Goal: Task Accomplishment & Management: Use online tool/utility

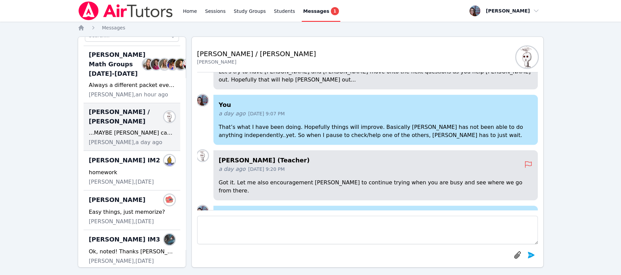
scroll to position [-45, 0]
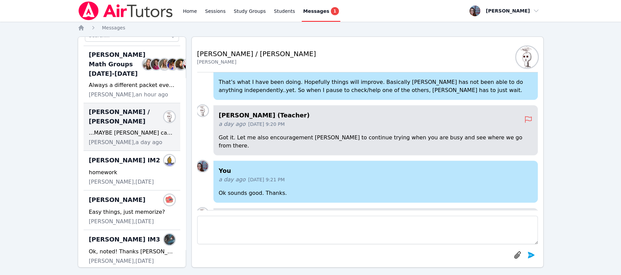
click at [115, 146] on span "Joyce Law, a day ago" at bounding box center [125, 142] width 73 height 8
click at [125, 62] on div "McKinzie HS Math Groups 2025-2026 Members" at bounding box center [132, 64] width 86 height 28
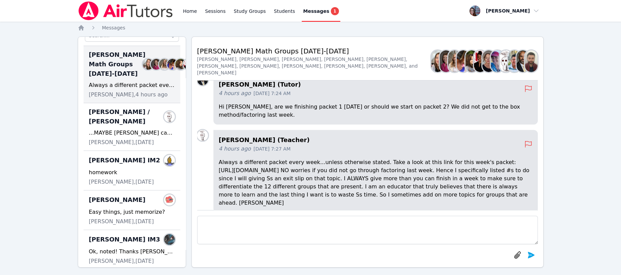
scroll to position [0, 0]
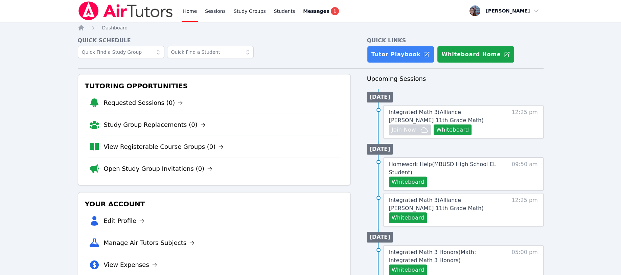
click at [445, 127] on button "Whiteboard" at bounding box center [453, 129] width 38 height 11
click at [403, 128] on span "Join Now" at bounding box center [404, 130] width 24 height 8
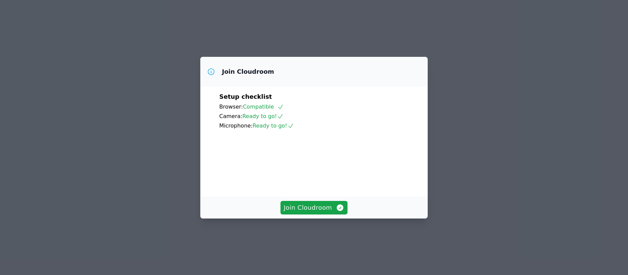
click at [306, 212] on span "Join Cloudroom" at bounding box center [314, 207] width 61 height 9
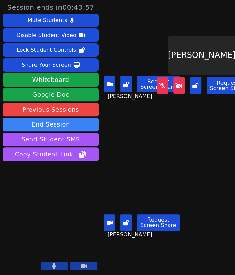
click at [54, 63] on div "Share Your Screen" at bounding box center [46, 65] width 49 height 11
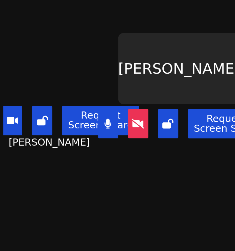
click at [173, 77] on icon at bounding box center [175, 79] width 7 height 5
click at [172, 77] on icon at bounding box center [175, 79] width 7 height 5
drag, startPoint x: 212, startPoint y: 77, endPoint x: 188, endPoint y: 78, distance: 24.0
click at [188, 78] on div "Request Screen Share" at bounding box center [200, 80] width 92 height 16
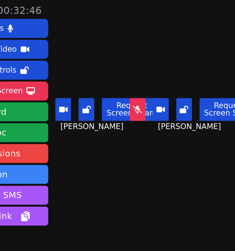
click at [161, 75] on icon at bounding box center [162, 77] width 7 height 5
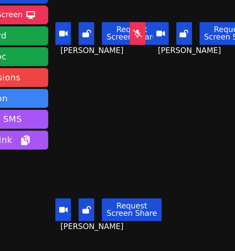
click at [200, 168] on main "[PERSON_NAME] Request Screen Share [PERSON_NAME] Kayden [PERSON_NAME] Request S…" at bounding box center [168, 125] width 134 height 251
click at [140, 196] on button "Request Screen Share" at bounding box center [158, 204] width 43 height 16
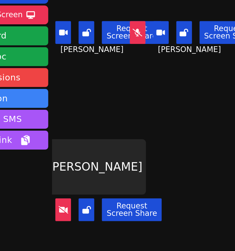
click at [137, 175] on div "[PERSON_NAME]" at bounding box center [133, 173] width 70 height 39
click at [110, 200] on button at bounding box center [109, 204] width 11 height 16
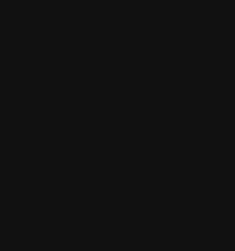
click at [145, 166] on video at bounding box center [133, 175] width 64 height 36
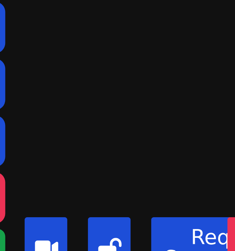
click at [148, 50] on video at bounding box center [133, 49] width 64 height 36
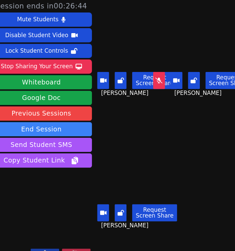
scroll to position [0, 14]
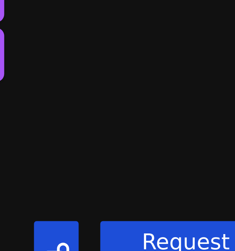
click at [126, 170] on video at bounding box center [119, 175] width 64 height 36
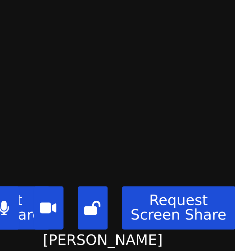
scroll to position [0, 0]
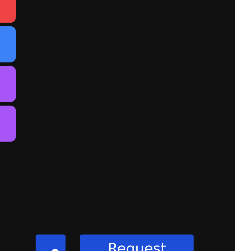
click at [130, 174] on video at bounding box center [119, 175] width 64 height 36
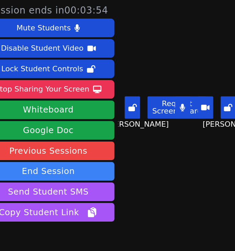
click at [115, 71] on button at bounding box center [111, 78] width 11 height 16
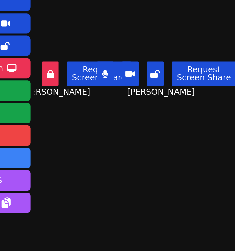
click at [113, 77] on icon at bounding box center [112, 77] width 5 height 5
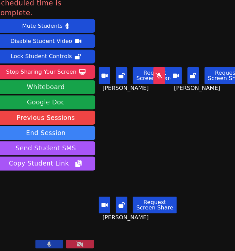
scroll to position [0, 1]
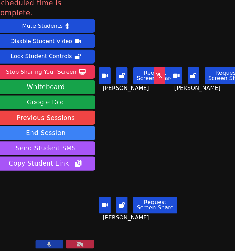
click at [49, 127] on button "End Session" at bounding box center [51, 134] width 96 height 14
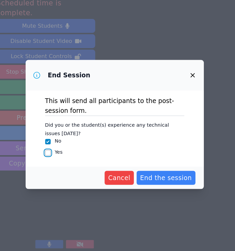
click at [52, 153] on input "Yes" at bounding box center [52, 152] width 5 height 5
checkbox input "true"
checkbox input "false"
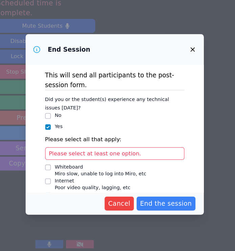
click at [61, 154] on span "Please select at least one option." at bounding box center [99, 153] width 90 height 6
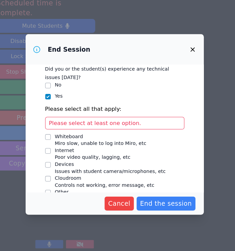
scroll to position [42, 0]
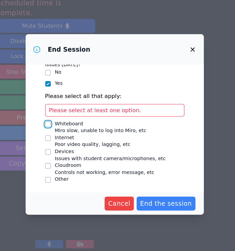
click at [54, 125] on input "Whiteboard Miro slow, unable to log into Miro, etc" at bounding box center [52, 125] width 5 height 5
checkbox input "true"
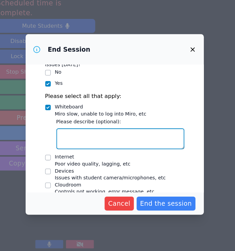
click at [74, 140] on textarea "Whiteboard Miro slow, unable to log into Miro, etc" at bounding box center [123, 140] width 124 height 20
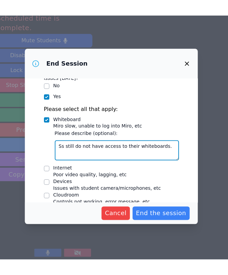
scroll to position [61, 0]
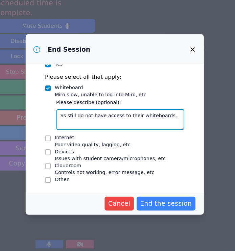
type textarea "Ss still do not have access to their whiteboards."
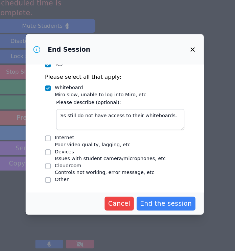
click at [157, 200] on span "End the session" at bounding box center [167, 202] width 50 height 9
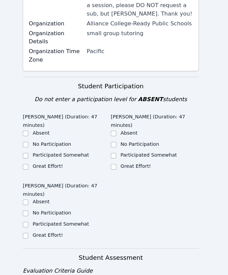
scroll to position [212, 0]
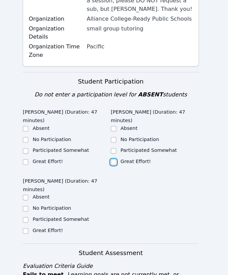
click at [114, 162] on input "Great Effort!" at bounding box center [116, 164] width 5 height 5
checkbox input "true"
click at [31, 162] on input "Great Effort!" at bounding box center [30, 164] width 5 height 5
checkbox input "true"
click at [30, 229] on input "Great Effort!" at bounding box center [30, 231] width 5 height 5
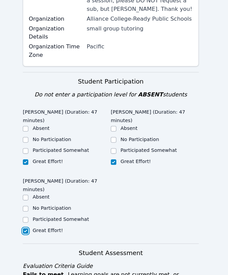
checkbox input "true"
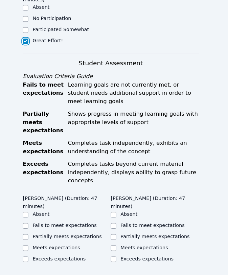
scroll to position [431, 0]
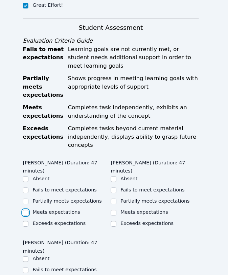
drag, startPoint x: 30, startPoint y: 151, endPoint x: 44, endPoint y: 160, distance: 16.4
click at [29, 212] on input "Meets expectations" at bounding box center [30, 214] width 5 height 5
checkbox input "true"
click at [117, 212] on input "Meets expectations" at bounding box center [116, 214] width 5 height 5
checkbox input "true"
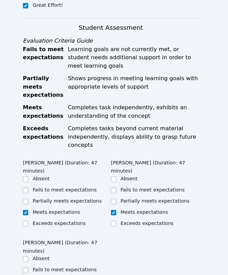
checkbox input "true"
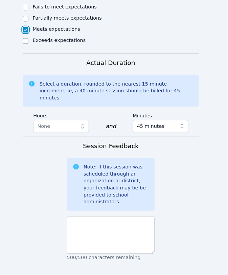
scroll to position [694, 0]
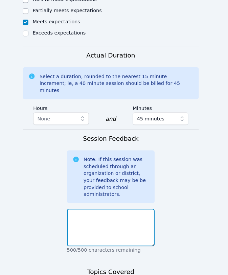
click at [77, 210] on textarea at bounding box center [114, 228] width 86 height 37
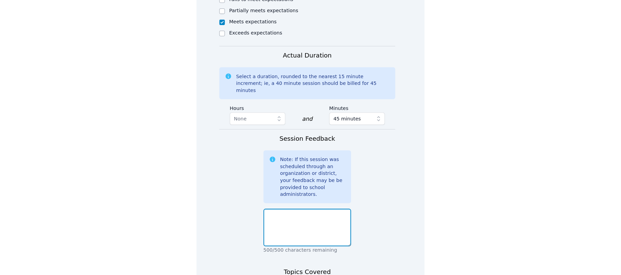
scroll to position [465, 0]
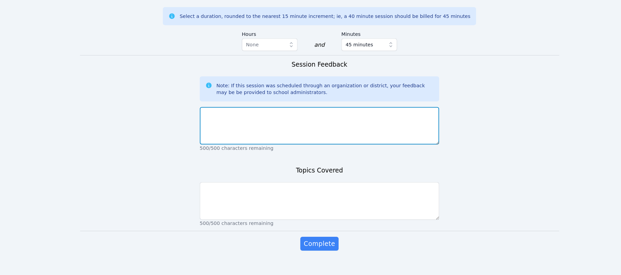
click at [205, 112] on textarea at bounding box center [310, 130] width 233 height 37
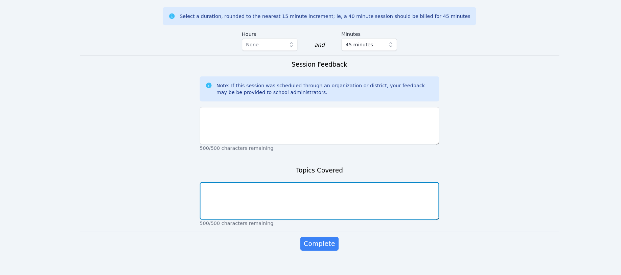
click at [200, 185] on textarea at bounding box center [310, 203] width 233 height 37
click at [199, 185] on textarea "factoring radical expressions and equations. Factoring polynomial expressions a…" at bounding box center [310, 203] width 233 height 37
type textarea "Factoring radical expressions and equations. Factoring polynomial expressions a…"
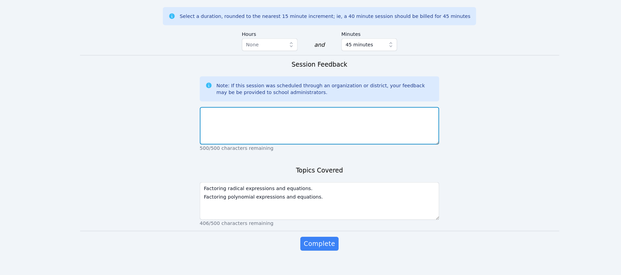
click at [203, 112] on textarea at bounding box center [310, 130] width 233 height 37
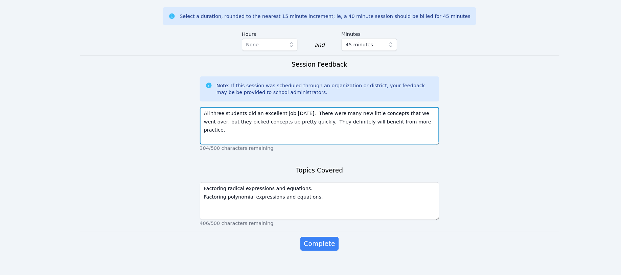
type textarea "All three students did an excellent job [DATE]. There were many new little conc…"
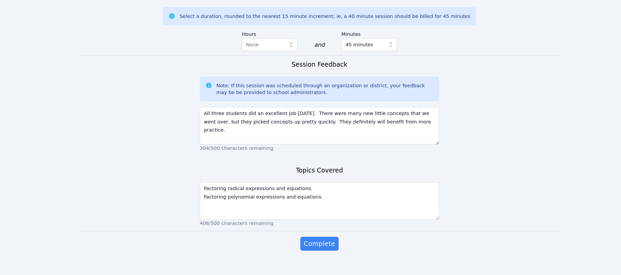
click at [301, 240] on span "Complete" at bounding box center [310, 244] width 30 height 9
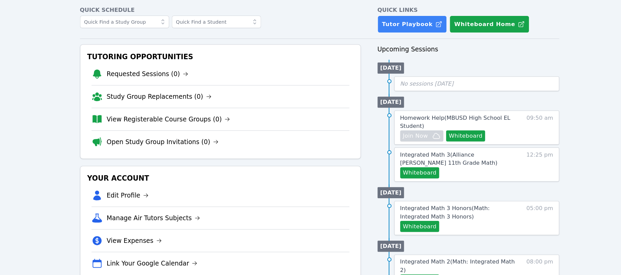
scroll to position [36, 0]
